Goal: Find specific page/section: Find specific page/section

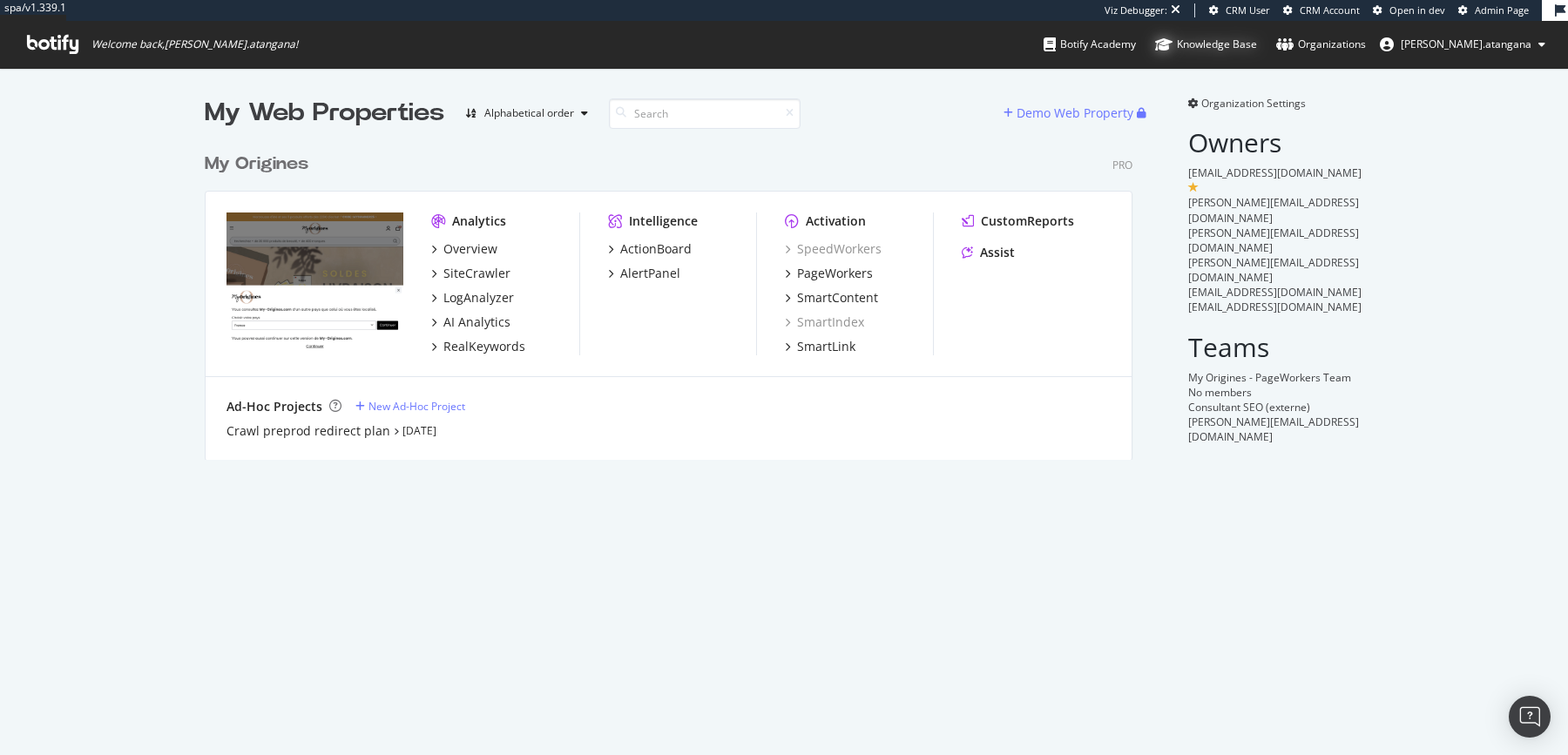
scroll to position [738, 1535]
click at [456, 273] on div "SiteCrawler" at bounding box center [477, 273] width 67 height 18
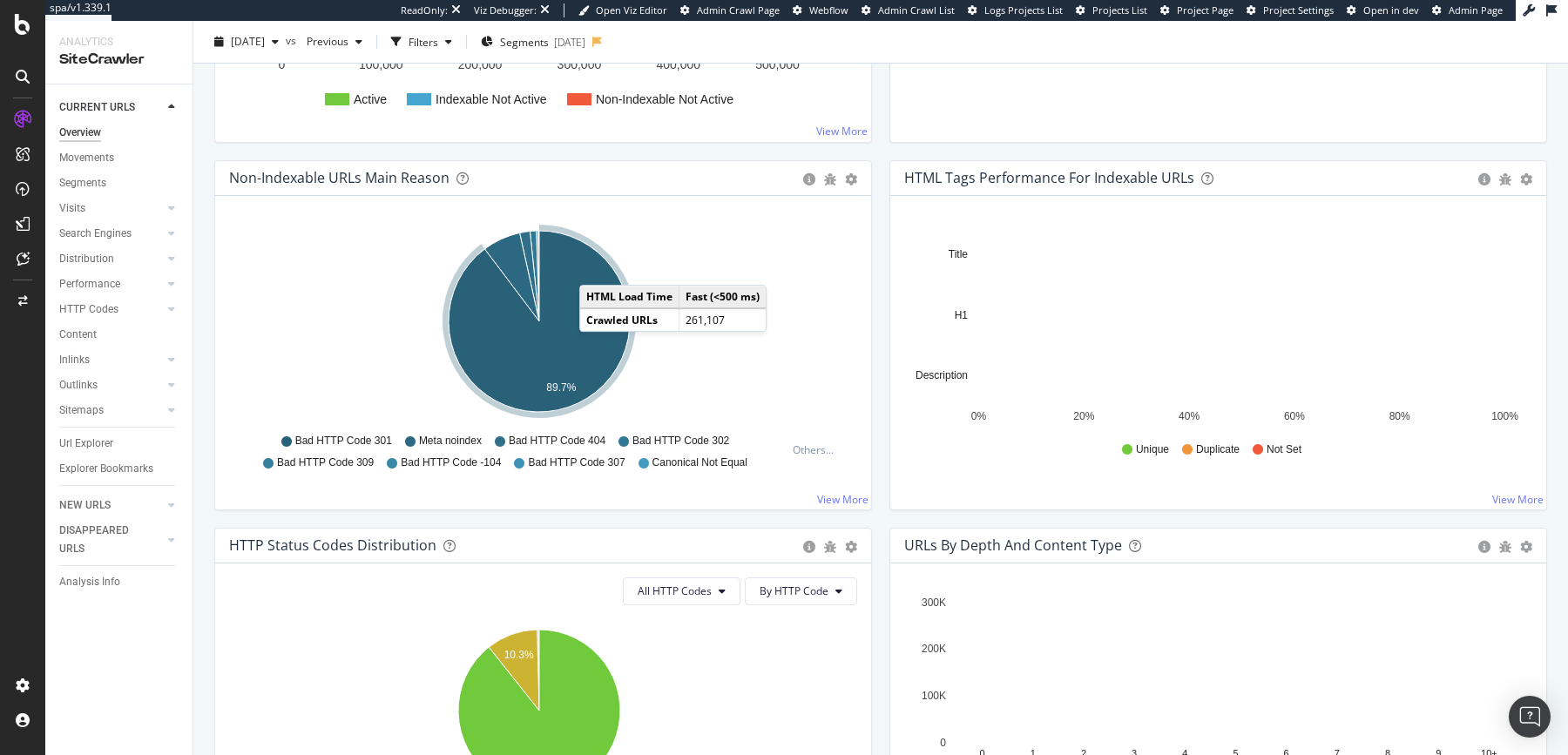
scroll to position [259, 0]
